Goal: Book appointment/travel/reservation

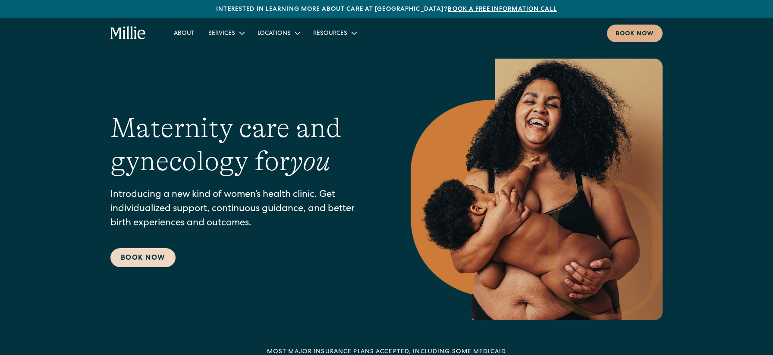
click at [133, 264] on link "Book Now" at bounding box center [142, 257] width 65 height 19
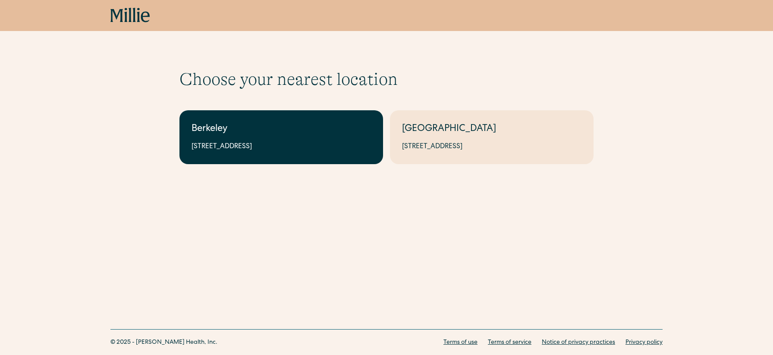
click at [340, 141] on link "Berkeley 2999 Regent St, Suite 524, Berkeley, CA 94705" at bounding box center [281, 137] width 204 height 54
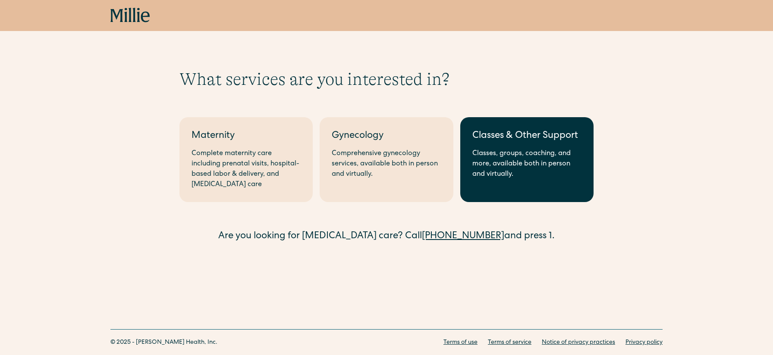
click at [526, 156] on div "Classes, groups, coaching, and more, available both in person and virtually." at bounding box center [526, 164] width 109 height 31
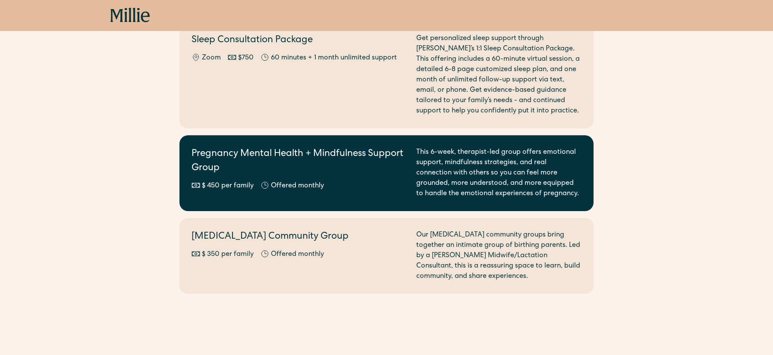
scroll to position [1057, 0]
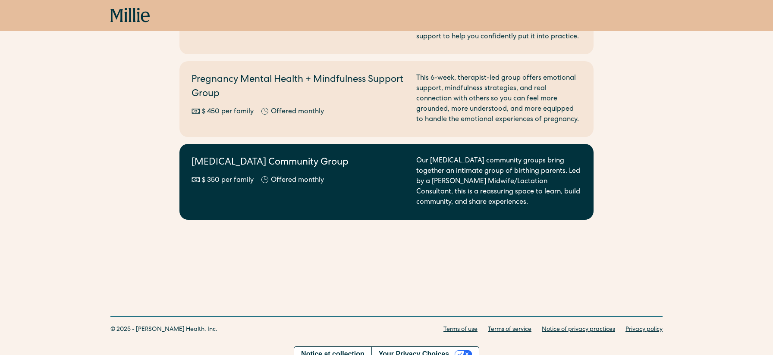
click at [347, 157] on h2 "Postpartum Community Group" at bounding box center [298, 163] width 214 height 14
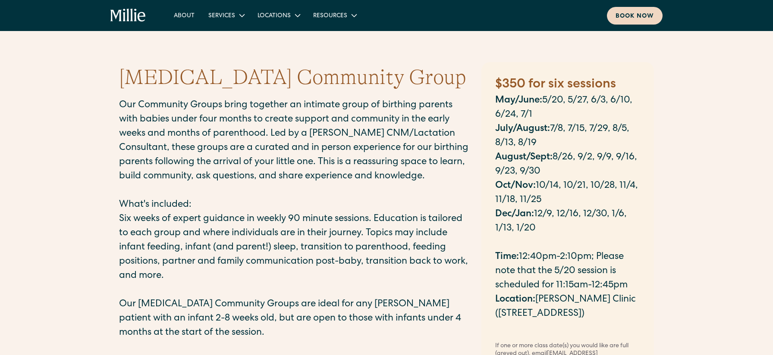
click at [640, 17] on div "Book now" at bounding box center [634, 16] width 38 height 9
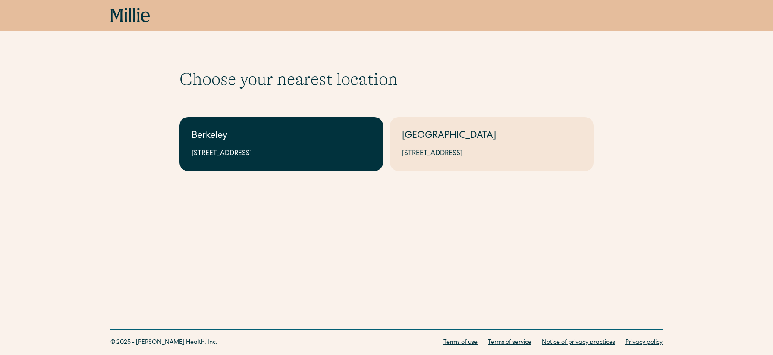
click at [261, 134] on div "Berkeley" at bounding box center [280, 136] width 179 height 14
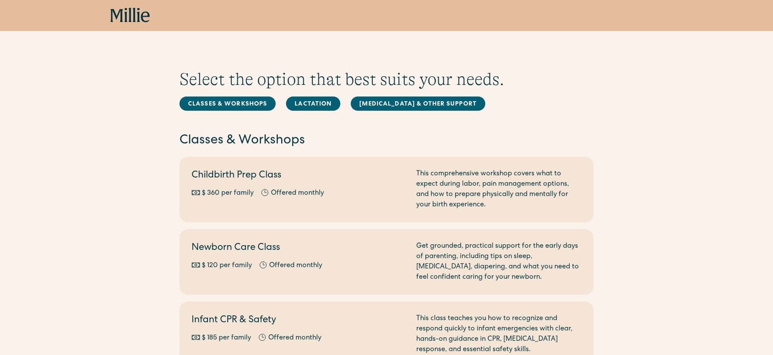
click at [135, 17] on icon at bounding box center [134, 15] width 3 height 14
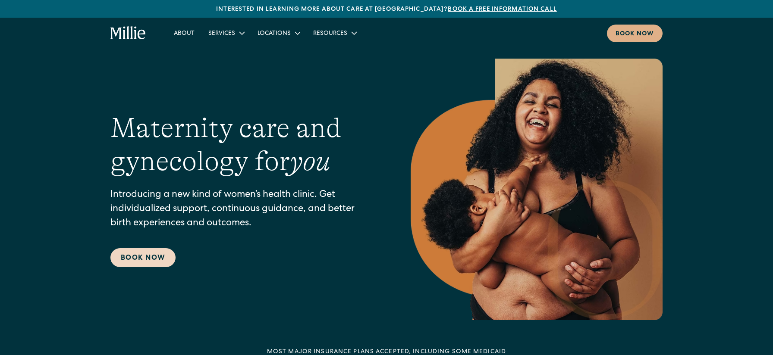
click at [152, 257] on link "Book Now" at bounding box center [142, 257] width 65 height 19
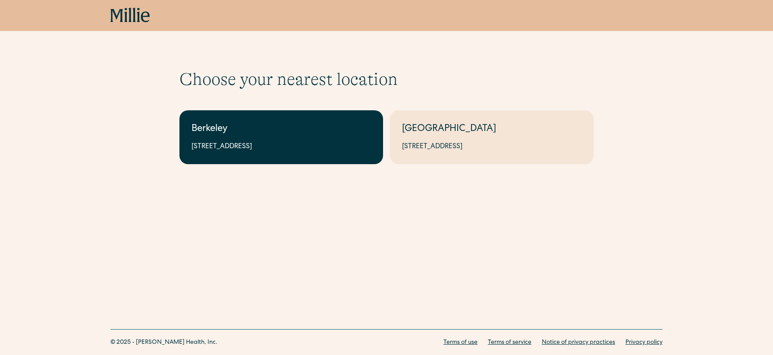
click at [236, 142] on div "2999 Regent St, Suite 524, Berkeley, CA 94705" at bounding box center [280, 147] width 179 height 10
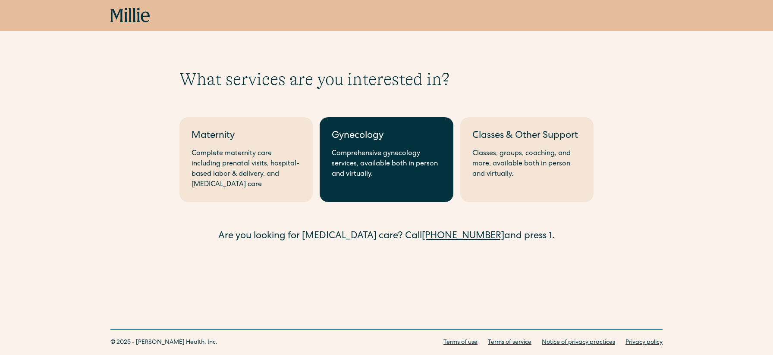
click at [415, 163] on div "Comprehensive gynecology services, available both in person and virtually." at bounding box center [386, 164] width 109 height 31
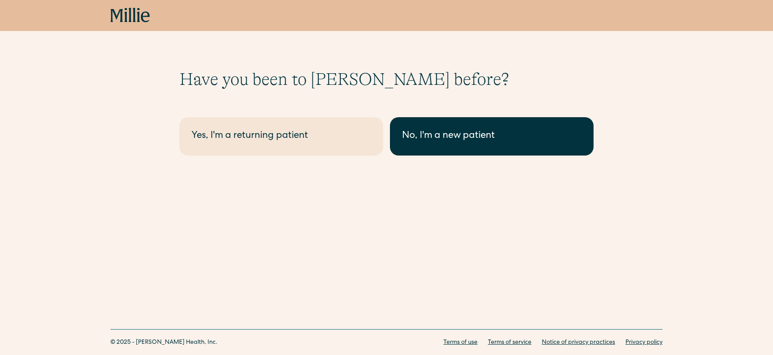
click at [436, 140] on div "No, I'm a new patient" at bounding box center [491, 136] width 179 height 14
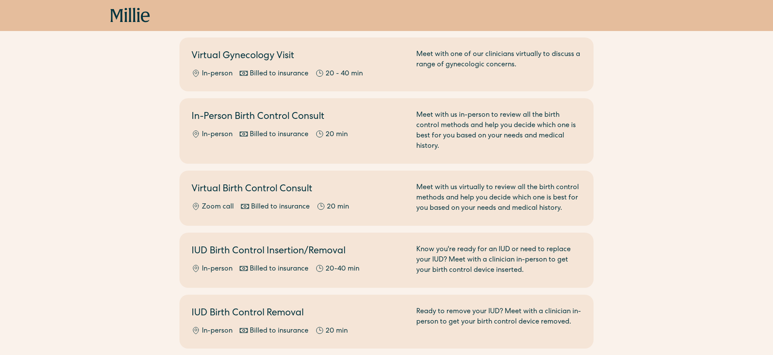
scroll to position [299, 0]
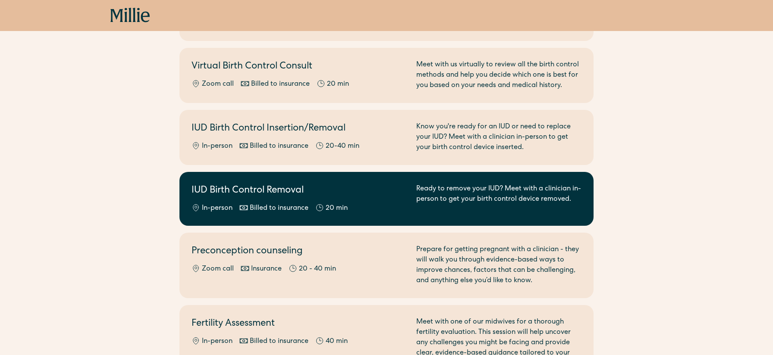
click at [444, 198] on div "Ready to remove your IUD? Meet with a clinician in-person to get your birth con…" at bounding box center [498, 199] width 165 height 30
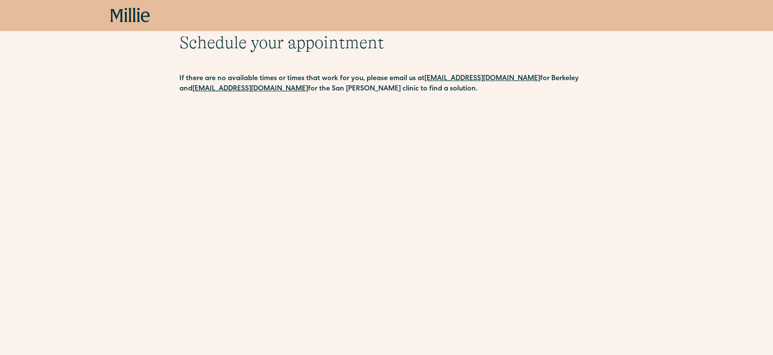
scroll to position [120, 0]
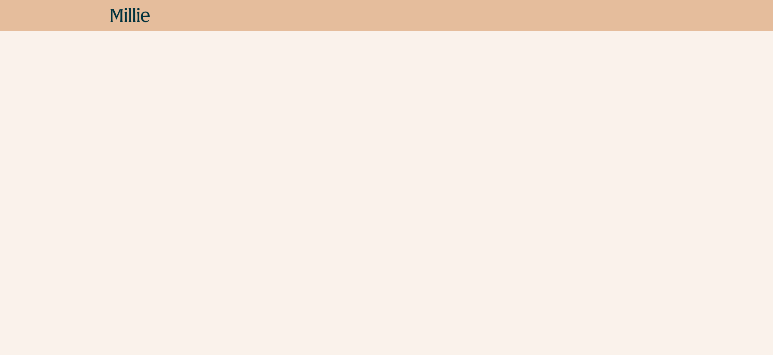
click at [134, 11] on icon at bounding box center [134, 15] width 3 height 14
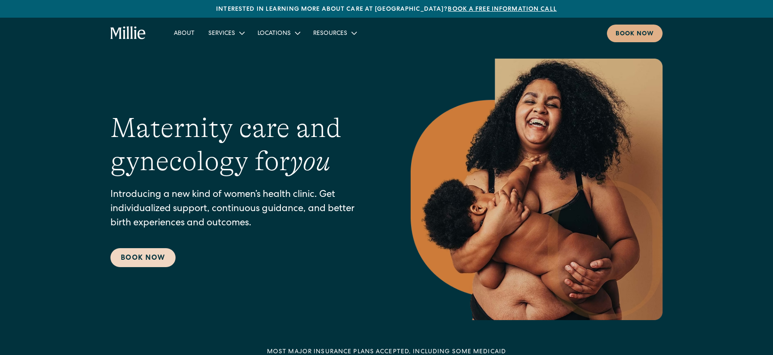
click at [149, 261] on link "Book Now" at bounding box center [142, 257] width 65 height 19
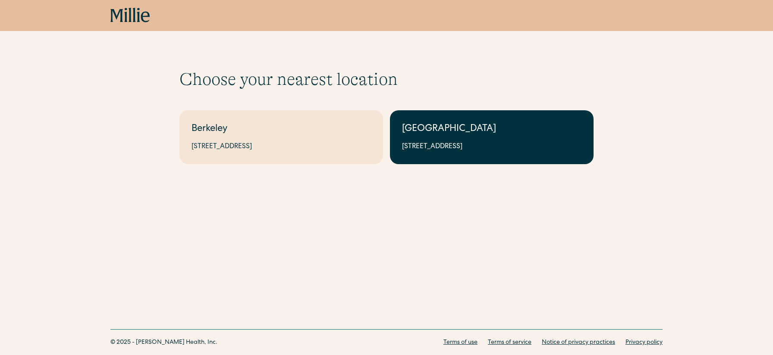
click at [452, 136] on div "South Bay" at bounding box center [491, 129] width 179 height 14
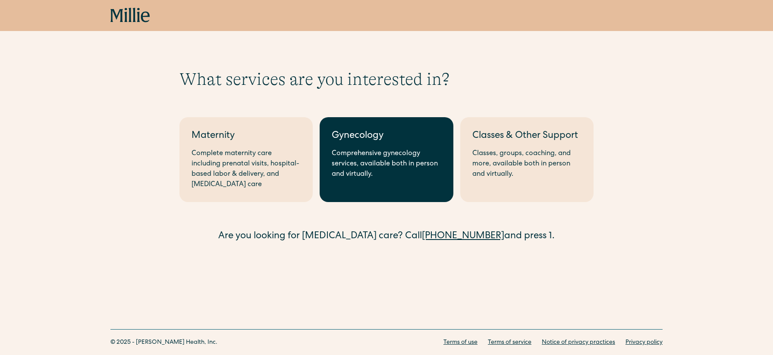
click at [354, 147] on link "Gynecology Comprehensive gynecology services, available both in person and virt…" at bounding box center [386, 159] width 133 height 85
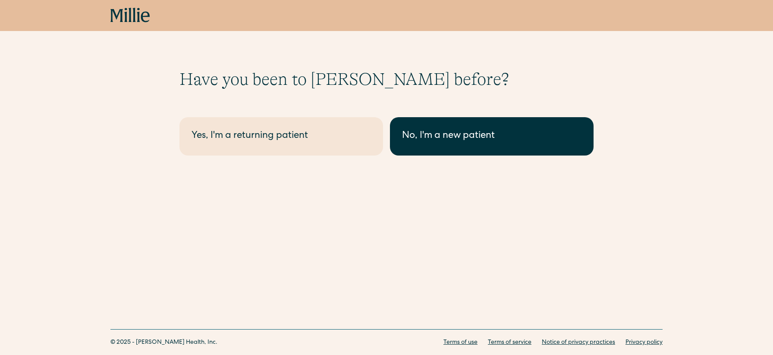
click at [487, 134] on div "No, I'm a new patient" at bounding box center [491, 136] width 179 height 14
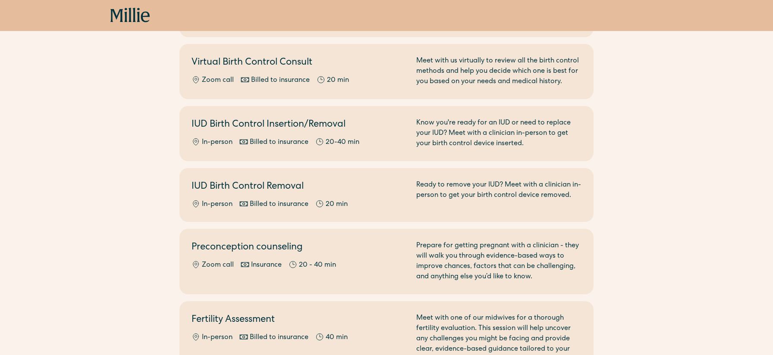
scroll to position [413, 0]
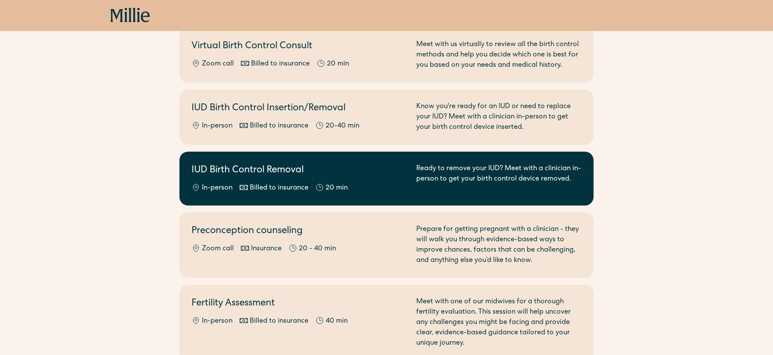
click at [480, 177] on div "Ready to remove your IUD? Meet with a clinician in-person to get your birth con…" at bounding box center [498, 179] width 165 height 30
